Goal: Use online tool/utility: Use online tool/utility

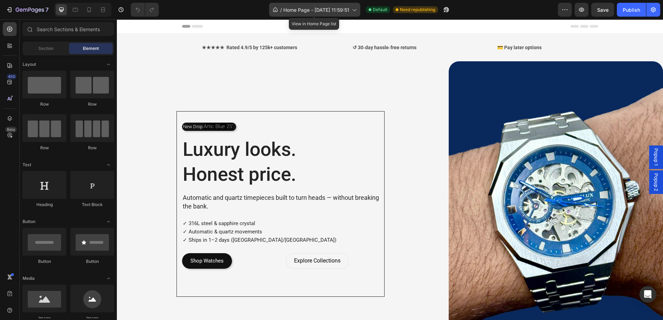
click at [345, 12] on span "Home Page - [DATE] 11:59:51" at bounding box center [316, 9] width 66 height 7
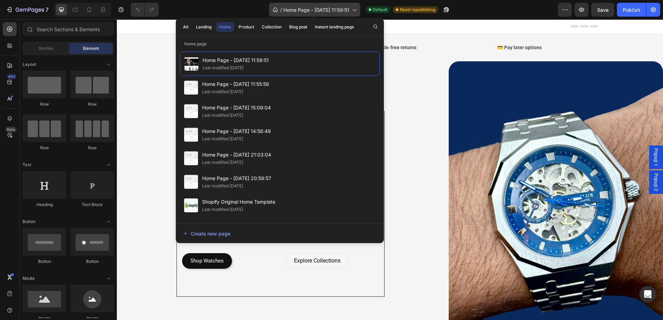
click at [345, 12] on span "Home Page - [DATE] 11:59:51" at bounding box center [316, 9] width 66 height 7
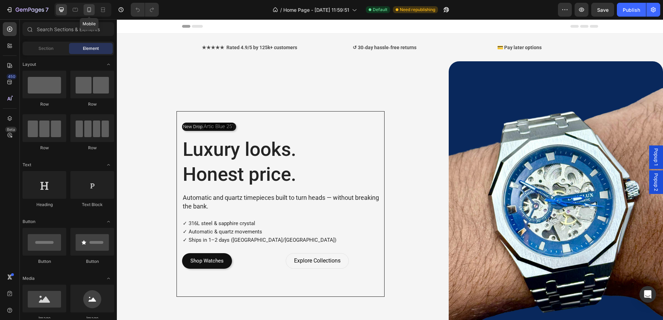
click at [89, 11] on icon at bounding box center [89, 11] width 2 height 1
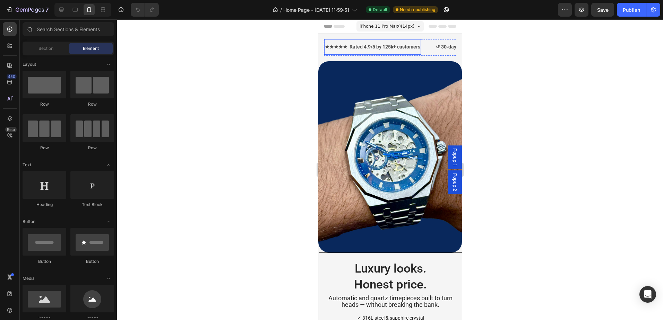
click at [386, 45] on span "★★★★★ Rated 4.9/5 by 125k+ customers" at bounding box center [371, 47] width 95 height 6
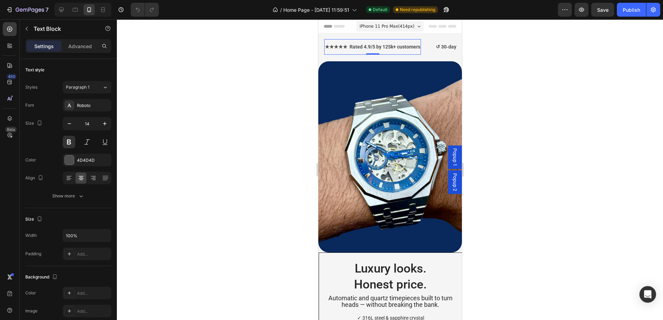
click at [386, 45] on span "★★★★★ Rated 4.9/5 by 125k+ customers" at bounding box center [371, 47] width 95 height 6
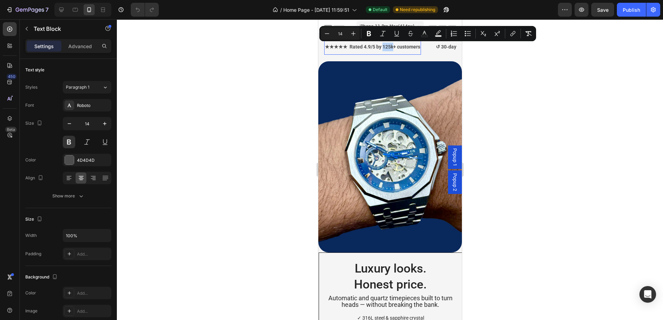
click at [386, 49] on span "★★★★★ Rated 4.9/5 by 125k+ customers" at bounding box center [371, 47] width 95 height 6
drag, startPoint x: 380, startPoint y: 46, endPoint x: 390, endPoint y: 52, distance: 11.5
click at [390, 52] on div "★★★★★ Rated 4.9/5 by 125k+ customers Text Block 0" at bounding box center [372, 47] width 97 height 16
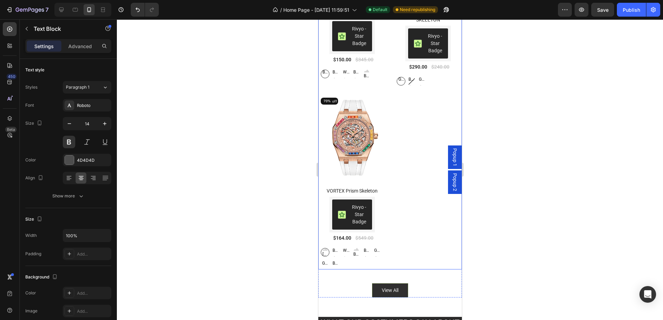
scroll to position [1040, 0]
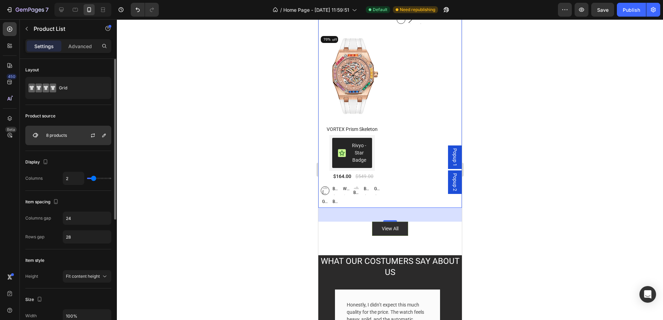
click at [71, 132] on div "8 products" at bounding box center [68, 135] width 86 height 19
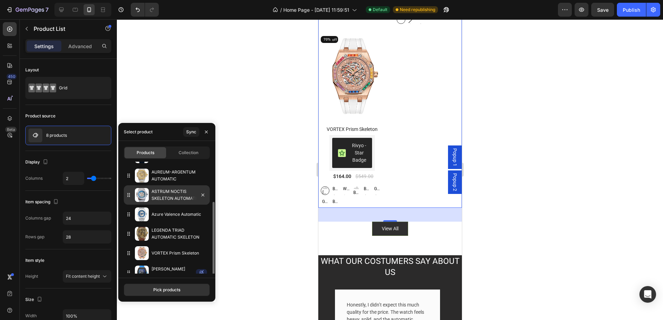
scroll to position [43, 0]
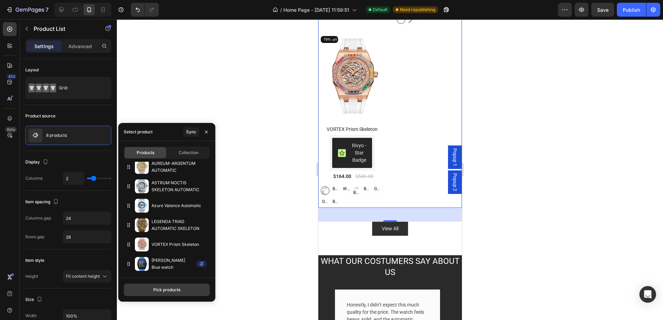
click at [177, 289] on div "Pick products" at bounding box center [166, 290] width 27 height 6
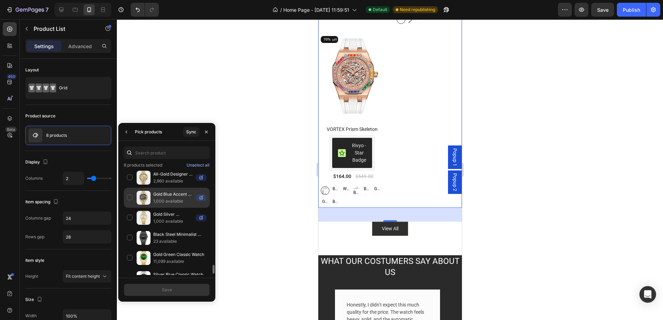
scroll to position [1162, 0]
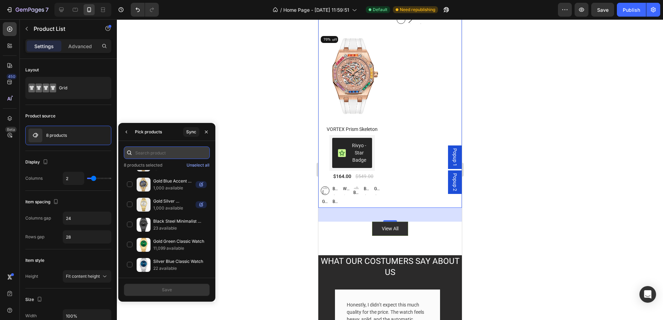
click at [172, 154] on input "text" at bounding box center [167, 153] width 86 height 12
paste input "Equinox"
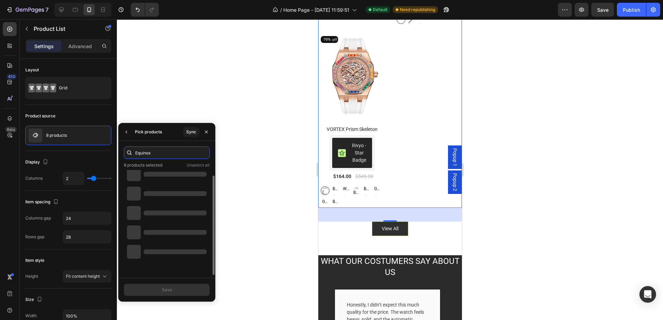
scroll to position [6, 0]
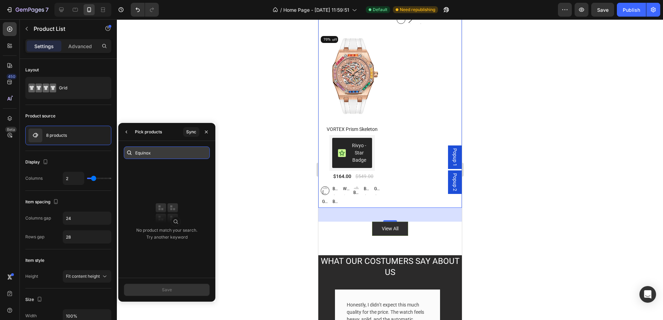
type input "Equinox"
click at [32, 7] on icon "button" at bounding box center [30, 10] width 28 height 6
